Goal: Information Seeking & Learning: Check status

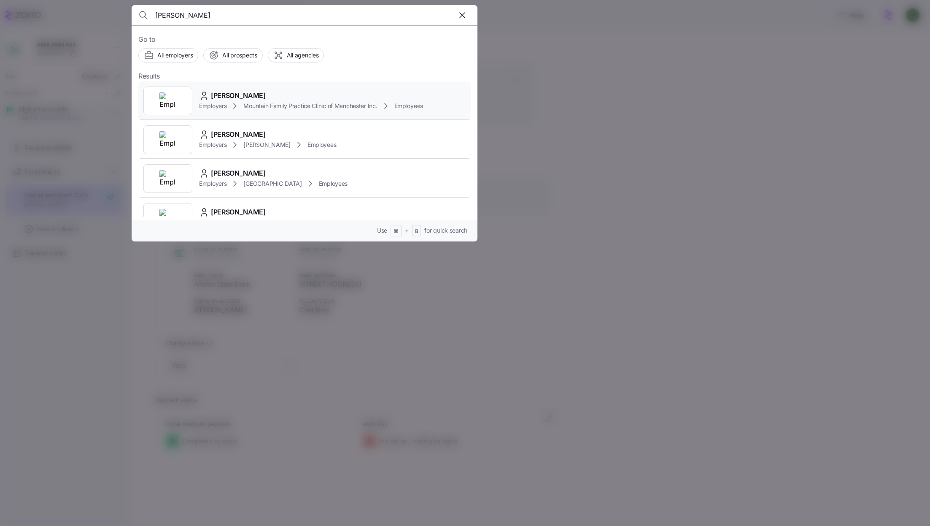
type input "[PERSON_NAME]"
click at [284, 106] on span "Mountain Family Practice Clinic of Manchester Inc." at bounding box center [310, 106] width 134 height 8
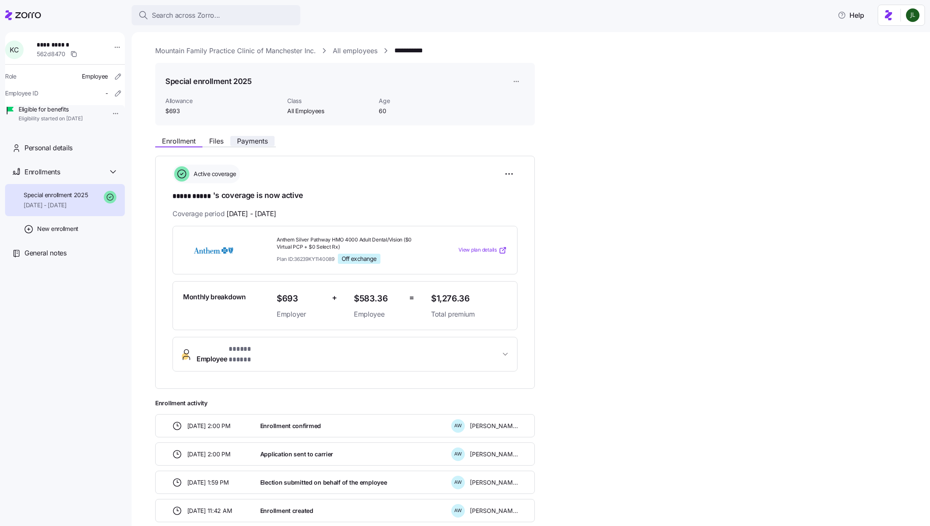
click at [263, 143] on span "Payments" at bounding box center [252, 141] width 31 height 7
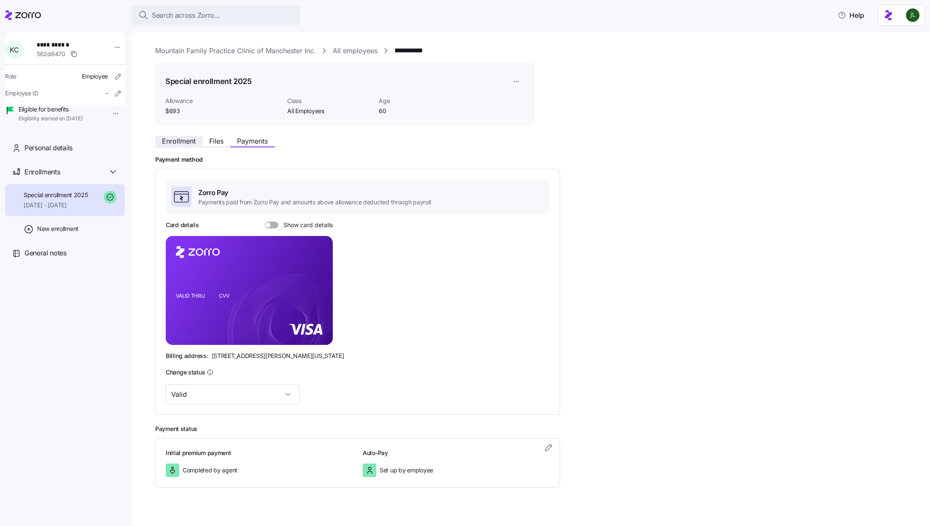
click at [171, 138] on span "Enrollment" at bounding box center [179, 141] width 34 height 7
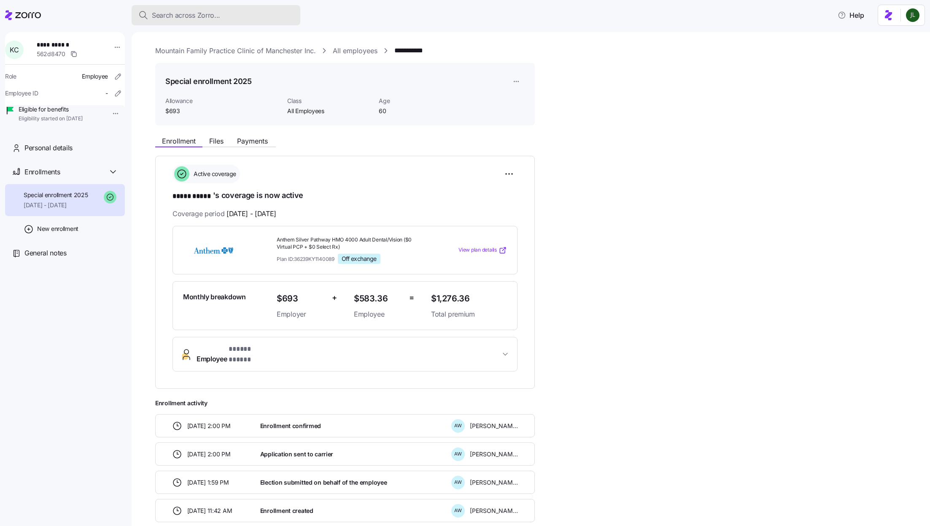
click at [209, 11] on span "Search across Zorro..." at bounding box center [186, 15] width 68 height 11
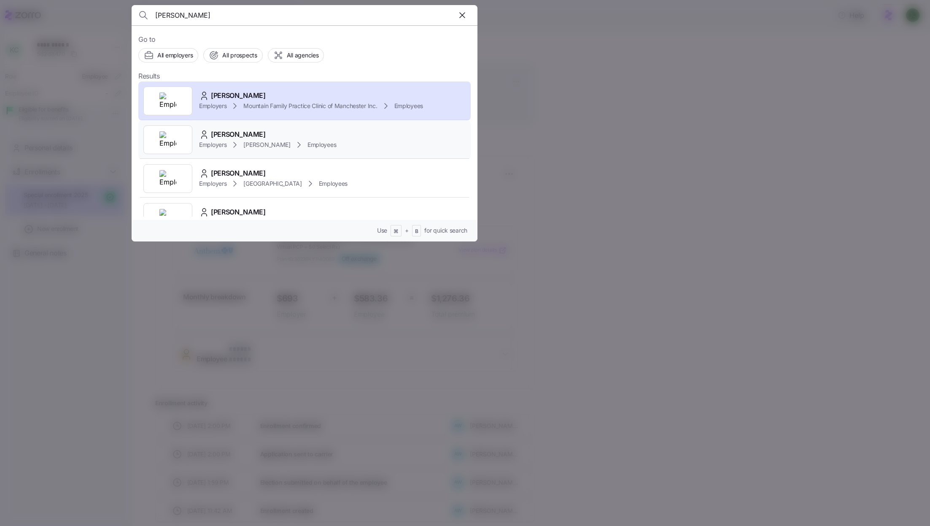
type input "[PERSON_NAME]"
click at [299, 132] on div "[PERSON_NAME]" at bounding box center [267, 134] width 137 height 11
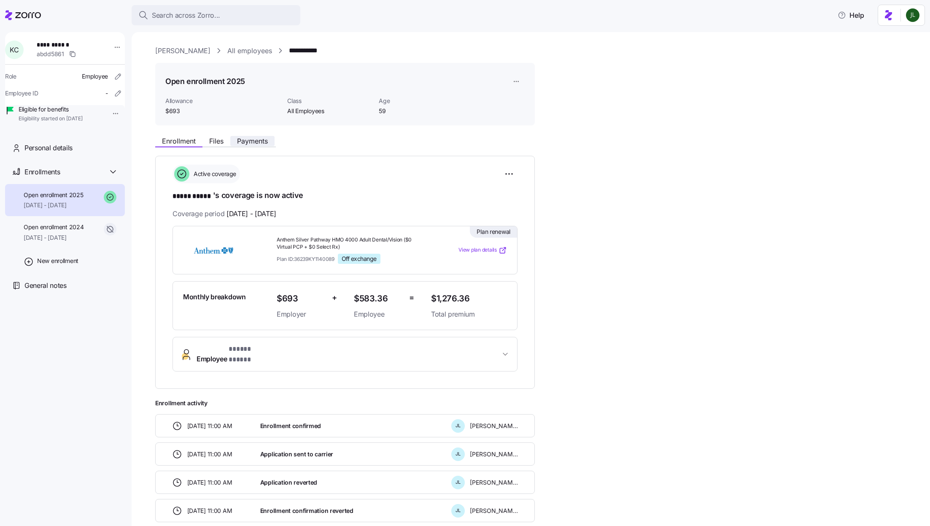
click at [259, 140] on span "Payments" at bounding box center [252, 141] width 31 height 7
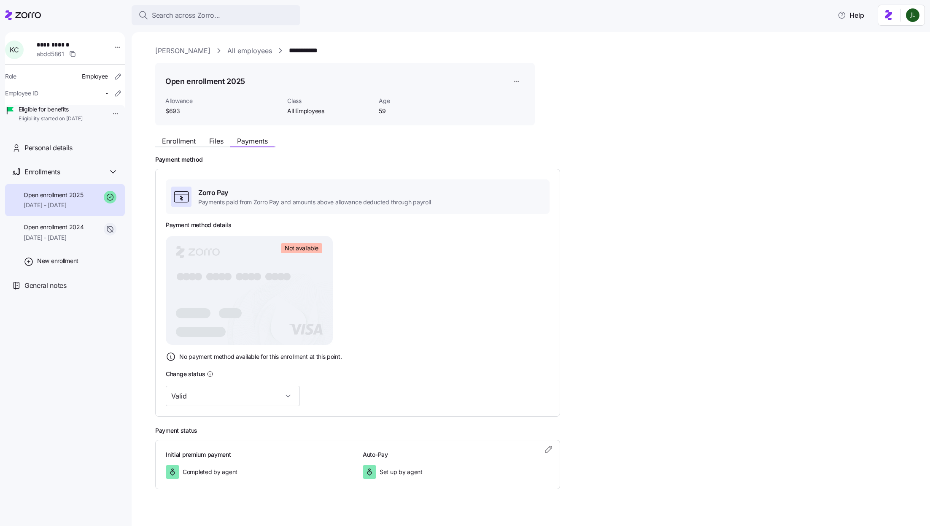
click at [295, 308] on rect at bounding box center [249, 290] width 167 height 109
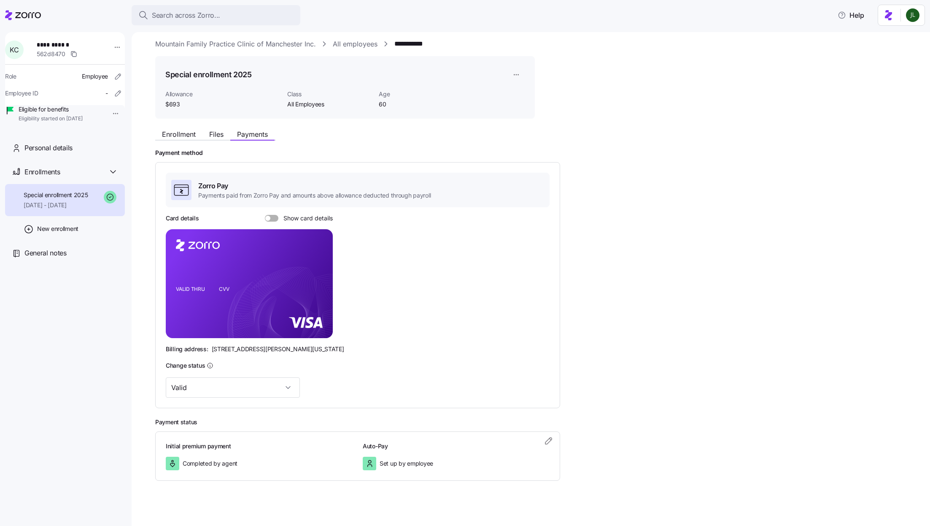
scroll to position [8, 0]
click at [272, 215] on span at bounding box center [274, 217] width 8 height 7
click at [265, 214] on input "Show card details" at bounding box center [265, 214] width 0 height 0
click at [272, 215] on span at bounding box center [269, 217] width 8 height 7
click at [265, 214] on input "Show card details" at bounding box center [265, 214] width 0 height 0
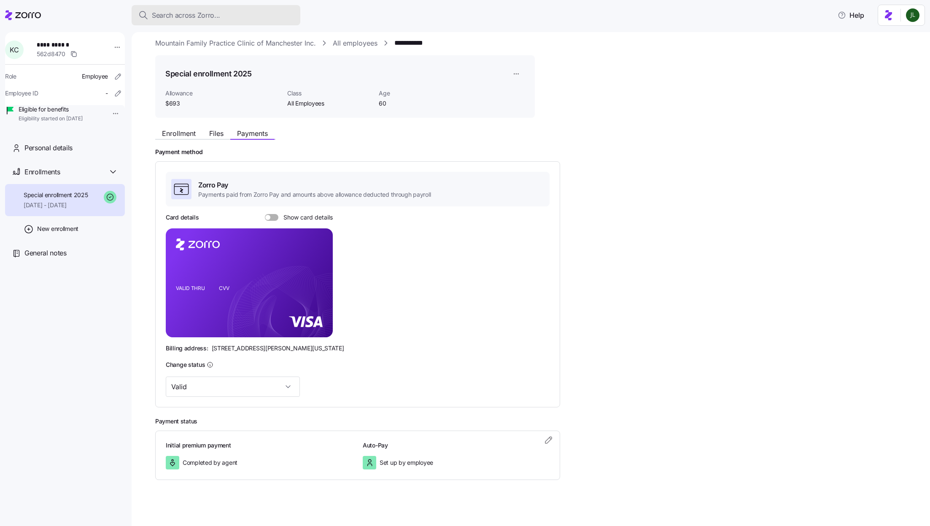
click at [210, 16] on span "Search across Zorro..." at bounding box center [186, 15] width 68 height 11
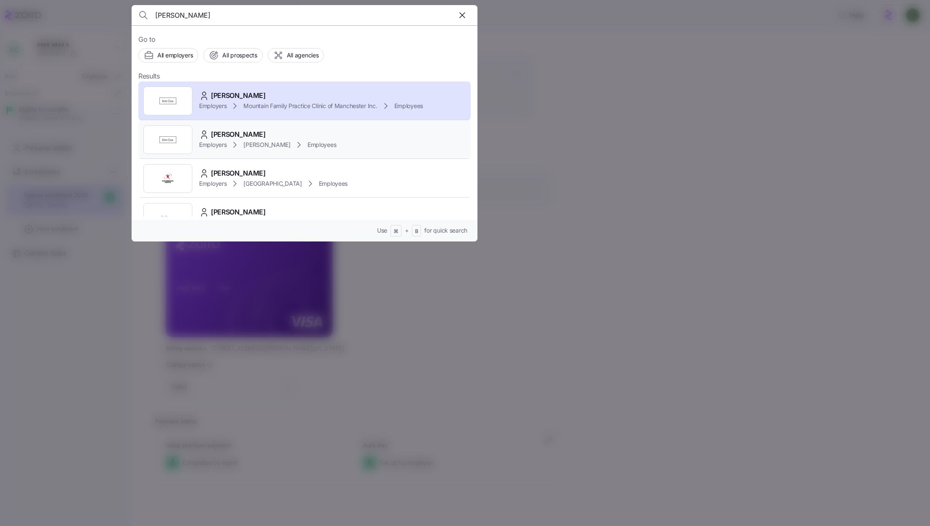
type input "[PERSON_NAME]"
click at [295, 130] on div "[PERSON_NAME]" at bounding box center [267, 134] width 137 height 11
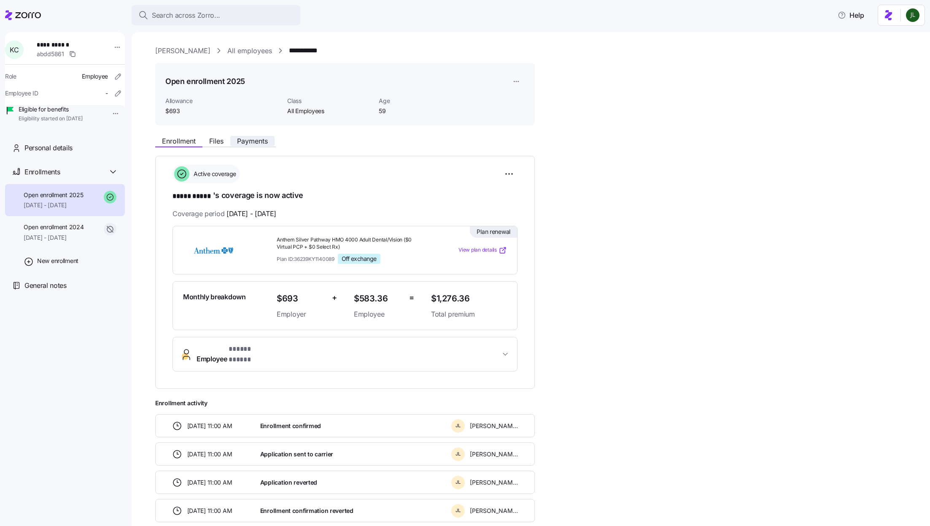
click at [245, 140] on span "Payments" at bounding box center [252, 141] width 31 height 7
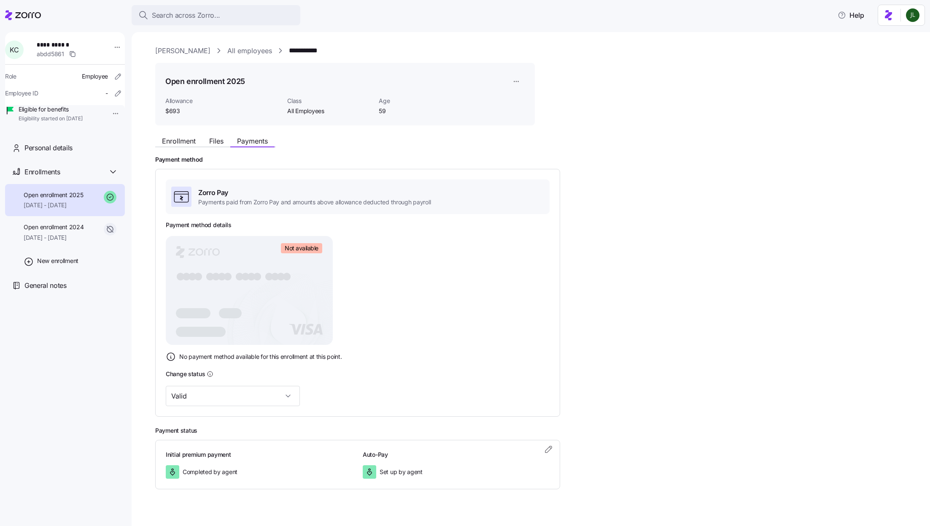
click at [290, 279] on rect at bounding box center [249, 290] width 167 height 109
click at [84, 242] on span "[DATE] - [DATE]" at bounding box center [54, 237] width 60 height 8
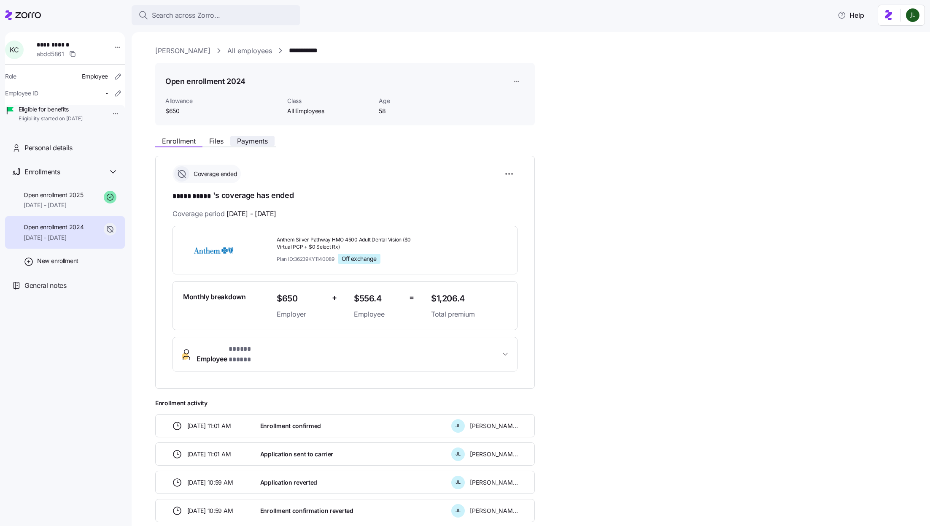
click at [247, 141] on span "Payments" at bounding box center [252, 141] width 31 height 7
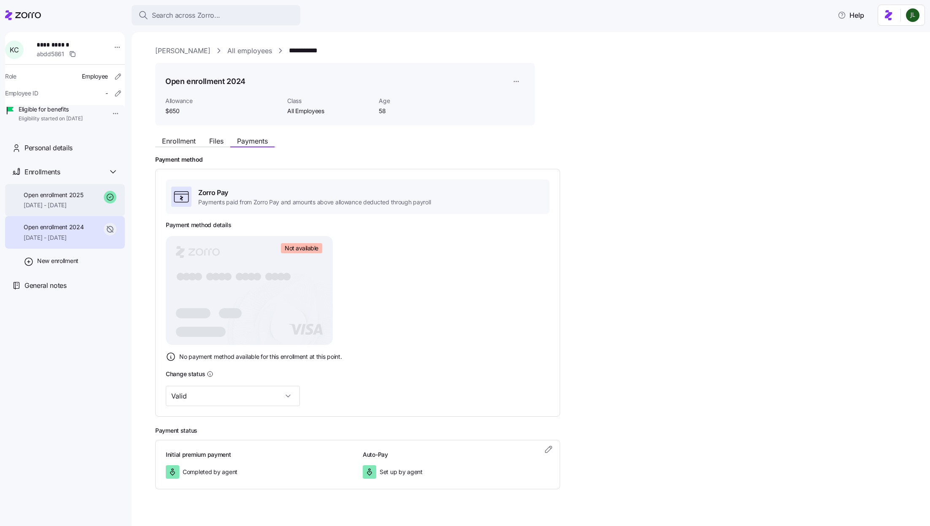
click at [52, 199] on span "Open enrollment 2025" at bounding box center [53, 195] width 59 height 8
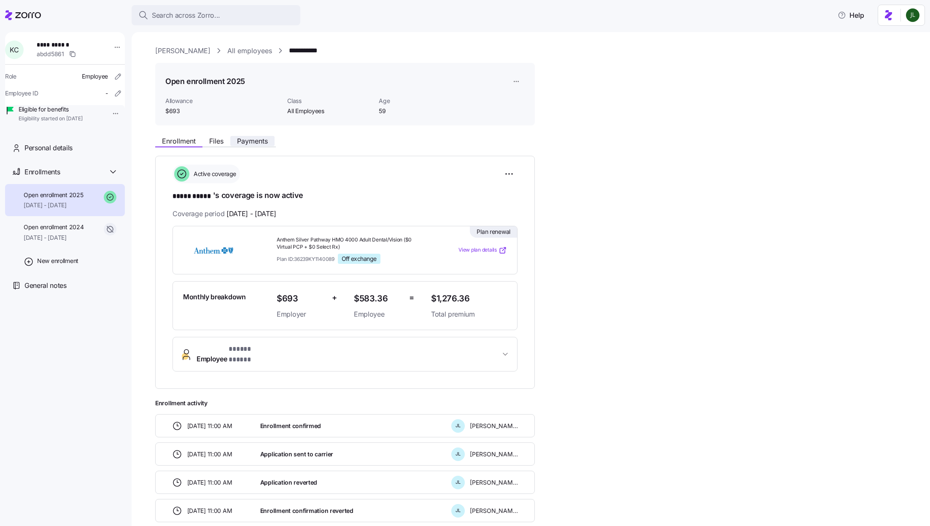
click at [257, 138] on span "Payments" at bounding box center [252, 141] width 31 height 7
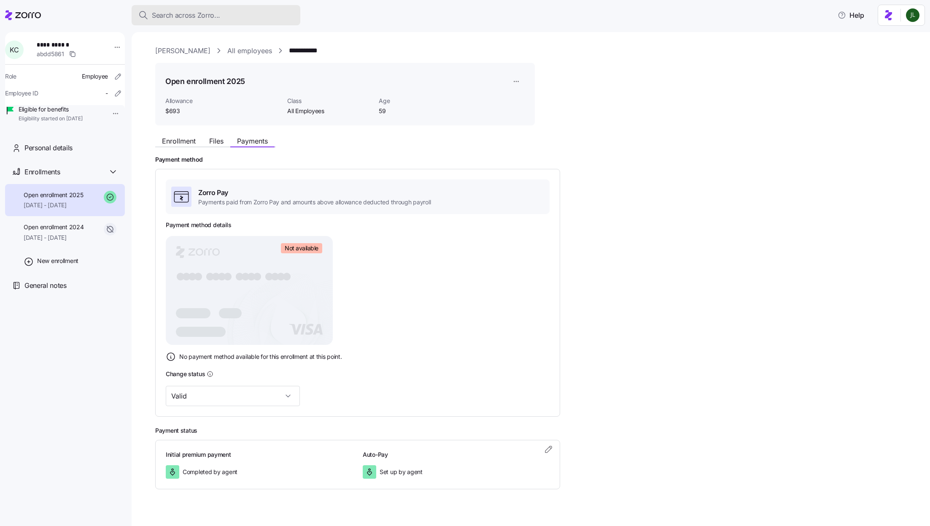
click at [255, 19] on div "Search across Zorro..." at bounding box center [215, 15] width 155 height 11
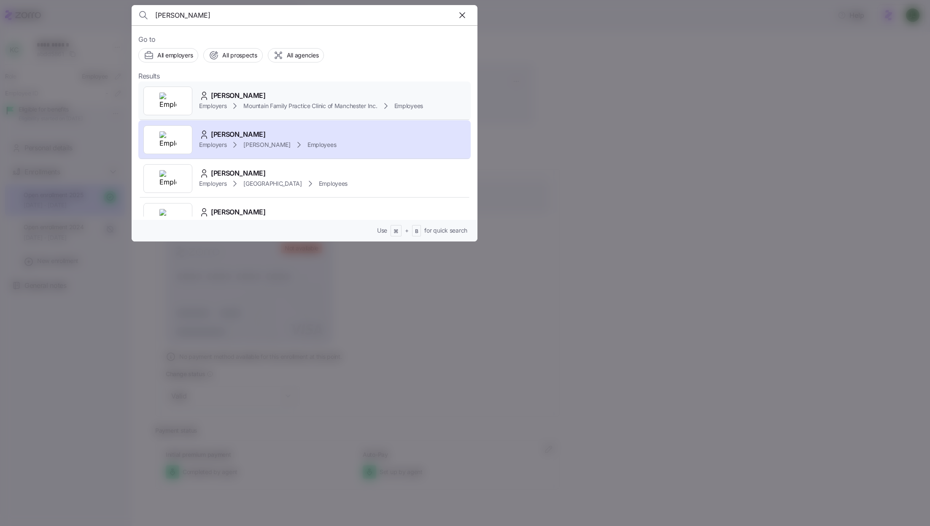
type input "[PERSON_NAME]"
click at [315, 102] on span "Mountain Family Practice Clinic of Manchester Inc." at bounding box center [310, 106] width 134 height 8
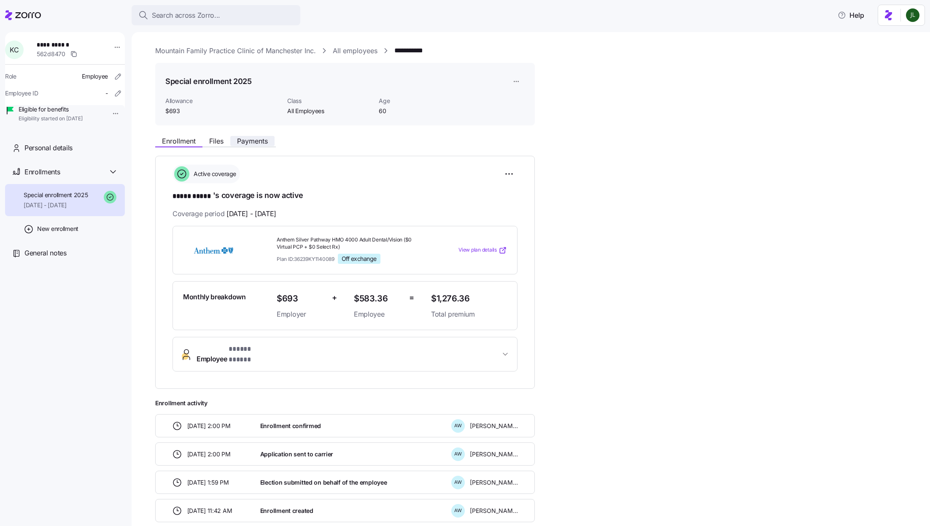
click at [253, 142] on span "Payments" at bounding box center [252, 141] width 31 height 7
